Goal: Check status: Check status

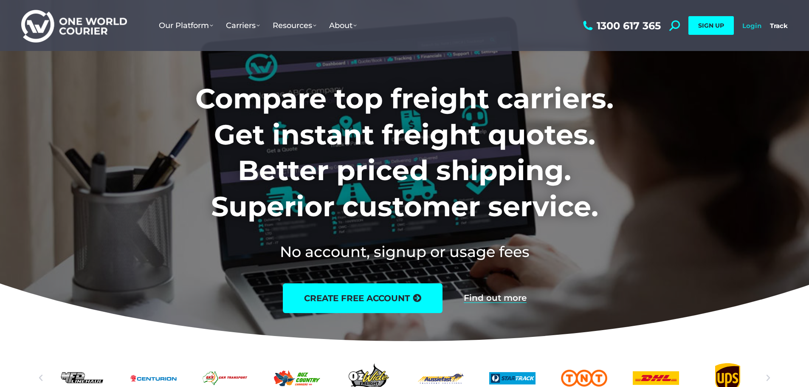
click at [759, 22] on link "Login" at bounding box center [751, 26] width 19 height 8
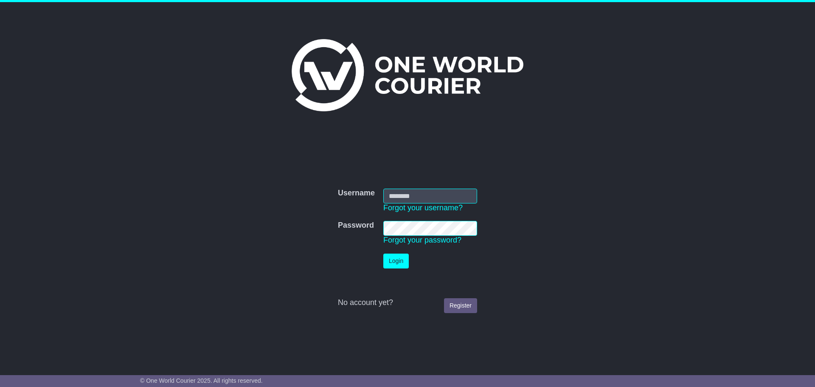
type input "**********"
click at [393, 263] on button "Login" at bounding box center [395, 260] width 25 height 15
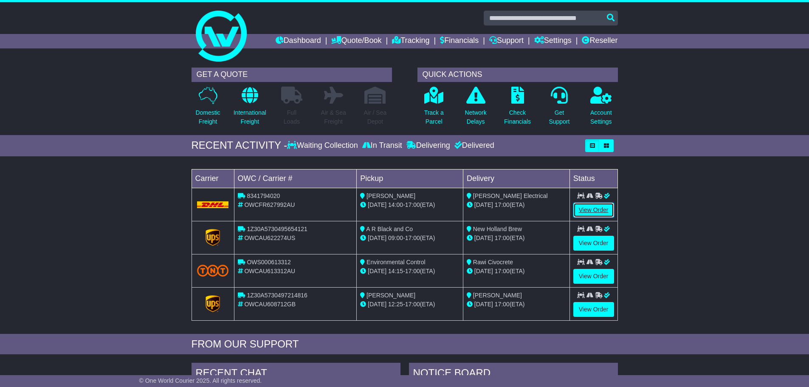
click at [597, 212] on link "View Order" at bounding box center [593, 209] width 41 height 15
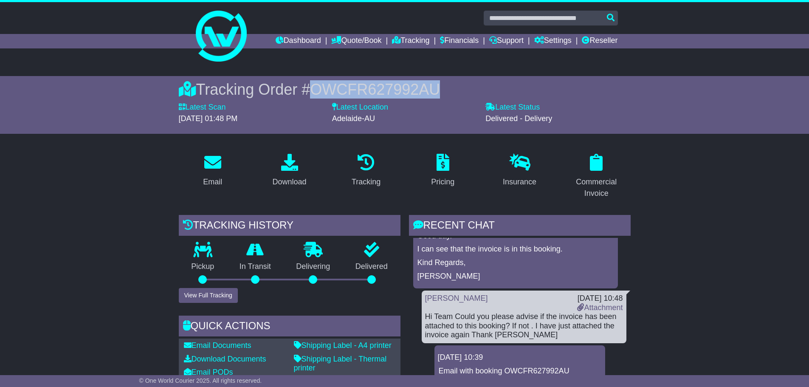
drag, startPoint x: 443, startPoint y: 89, endPoint x: 310, endPoint y: 84, distance: 133.4
click at [310, 84] on div "Tracking Order # OWCFR627992AU" at bounding box center [405, 89] width 452 height 18
copy span "OWCFR627992AU"
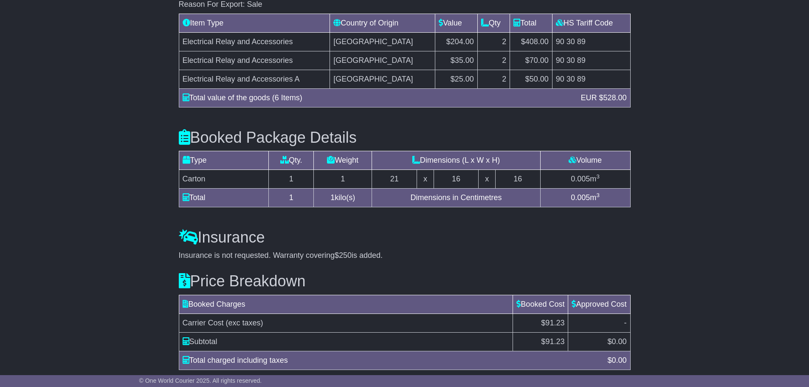
scroll to position [829, 0]
